Goal: Task Accomplishment & Management: Use online tool/utility

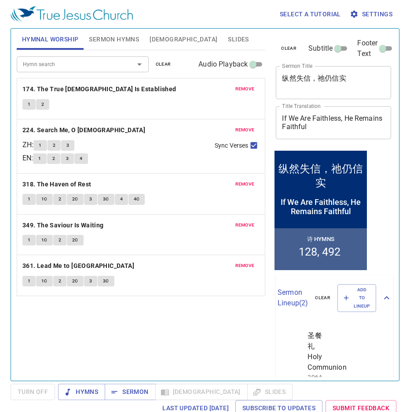
click at [228, 36] on span "Slides" at bounding box center [238, 39] width 21 height 11
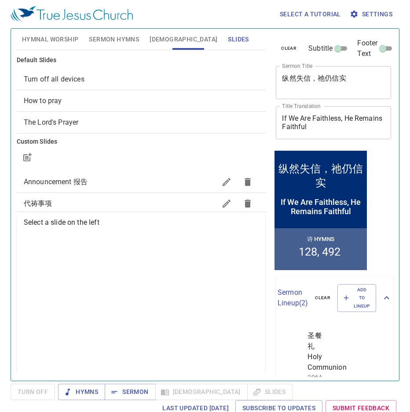
click at [111, 94] on div "How to pray" at bounding box center [141, 100] width 249 height 21
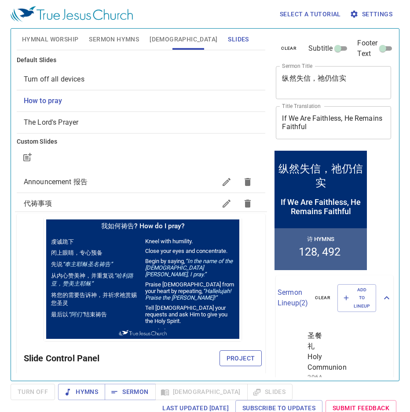
click at [235, 358] on span "Project" at bounding box center [241, 358] width 29 height 11
click at [388, 16] on span "Settings" at bounding box center [372, 14] width 41 height 11
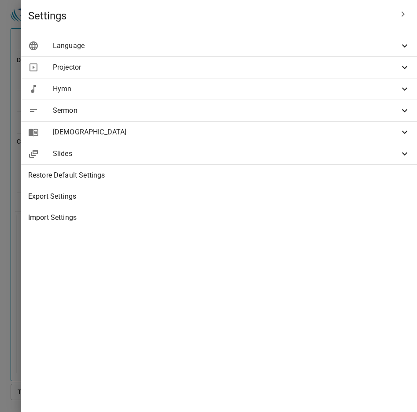
click at [243, 44] on span "Language" at bounding box center [226, 46] width 347 height 11
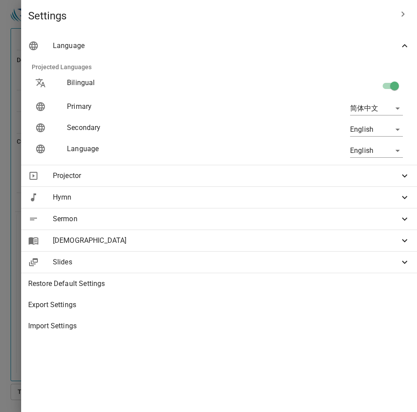
click at [377, 129] on body "Select a tutorial Settings Hymnal Worship Sermon Hymns Bible Slides Hymn search…" at bounding box center [208, 206] width 417 height 412
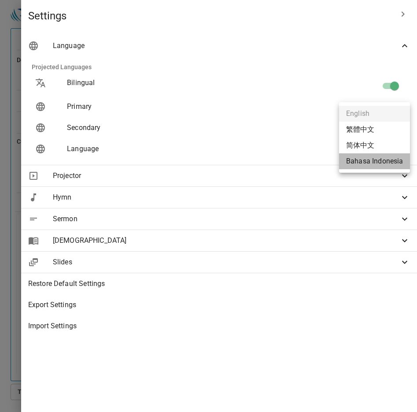
drag, startPoint x: 372, startPoint y: 168, endPoint x: 226, endPoint y: 126, distance: 151.1
click at [372, 168] on li "Bahasa Indonesia" at bounding box center [374, 161] width 71 height 16
type input "id"
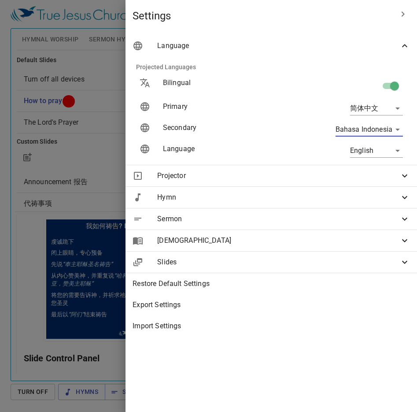
click at [128, 72] on div at bounding box center [208, 206] width 417 height 412
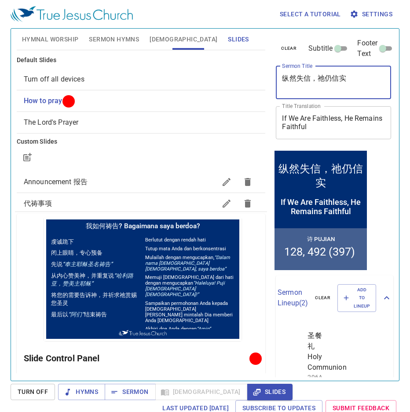
drag, startPoint x: 359, startPoint y: 80, endPoint x: 176, endPoint y: 80, distance: 183.2
click at [176, 80] on div "Hymnal Worship Sermon Hymns Bible Slides Hymn search Hymn search clear Audio Pl…" at bounding box center [205, 201] width 384 height 352
type textarea "迦南地的ji'bian'r"
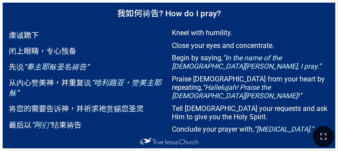
drag, startPoint x: 322, startPoint y: 133, endPoint x: 322, endPoint y: 162, distance: 28.6
click at [322, 133] on icon "button" at bounding box center [323, 136] width 11 height 11
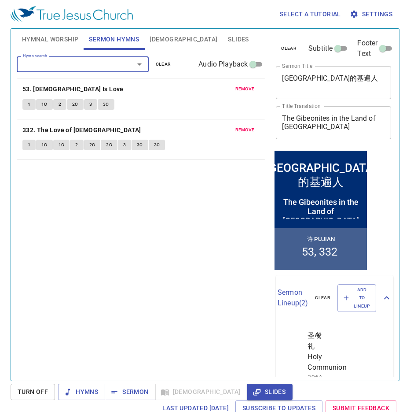
click at [180, 177] on div "Hymn search Hymn search clear Audio Playback remove 53. God Is Love 1 1C 2 2C 3…" at bounding box center [141, 211] width 249 height 323
click at [52, 34] on span "Hymnal Worship" at bounding box center [50, 39] width 57 height 11
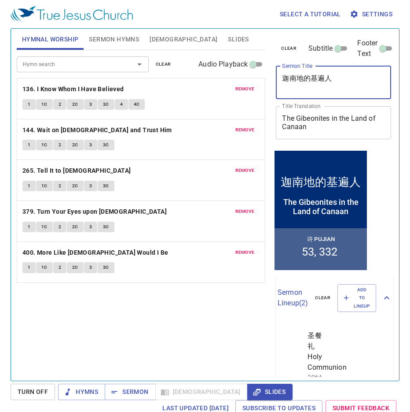
drag, startPoint x: 351, startPoint y: 81, endPoint x: 171, endPoint y: 85, distance: 180.6
click at [171, 85] on div "Hymnal Worship Sermon Hymns Bible Slides Hymn search Hymn search clear Audio Pl…" at bounding box center [205, 201] width 384 height 352
click at [340, 80] on textarea "迦南地的基遍人" at bounding box center [333, 82] width 103 height 17
drag, startPoint x: 338, startPoint y: 78, endPoint x: 268, endPoint y: 77, distance: 70.0
click at [268, 77] on div "Hymnal Worship Sermon Hymns Bible Slides Hymn search Hymn search clear Audio Pl…" at bounding box center [205, 201] width 384 height 352
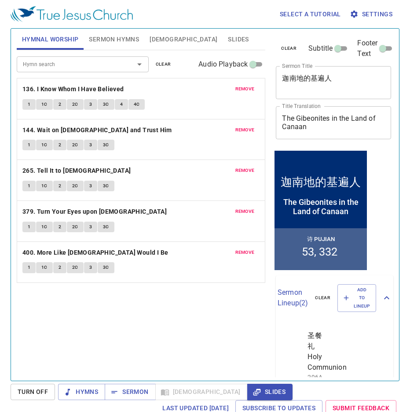
click at [233, 18] on div "Select a tutorial Settings" at bounding box center [204, 14] width 386 height 28
